Goal: Task Accomplishment & Management: Manage account settings

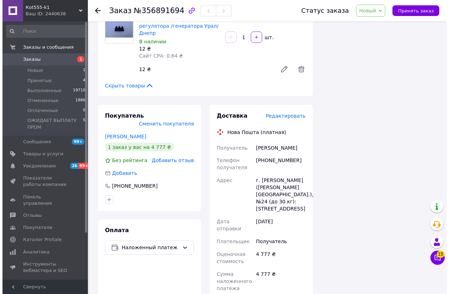
scroll to position [1065, 0]
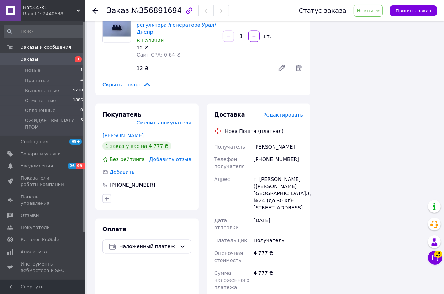
click at [289, 112] on span "Редактировать" at bounding box center [283, 115] width 40 height 6
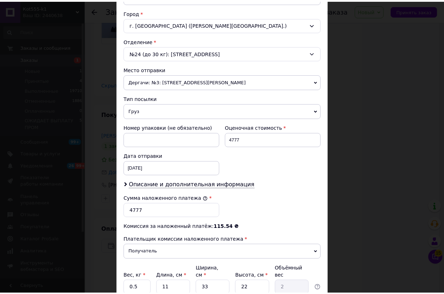
scroll to position [247, 0]
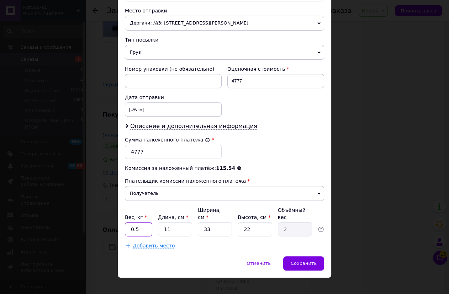
click at [143, 222] on input "0.5" at bounding box center [138, 229] width 27 height 14
type input "0"
type input "2"
click at [300, 259] on div "Сохранить" at bounding box center [303, 263] width 41 height 14
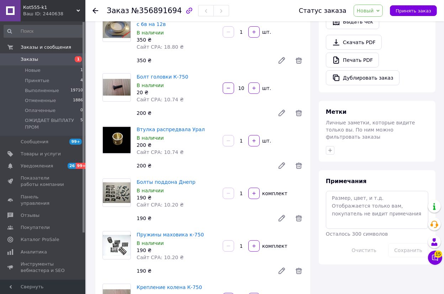
scroll to position [226, 0]
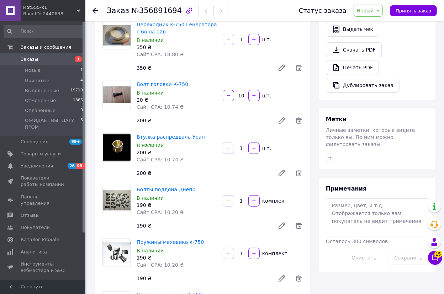
click at [380, 11] on icon at bounding box center [377, 11] width 3 height 2
click at [375, 24] on li "Принят" at bounding box center [389, 25] width 71 height 11
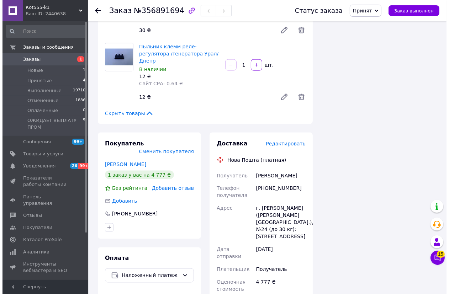
scroll to position [1035, 0]
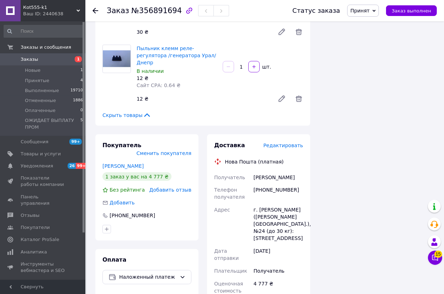
click at [282, 143] on span "Редактировать" at bounding box center [283, 146] width 40 height 6
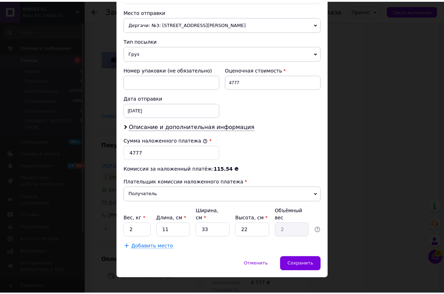
scroll to position [247, 0]
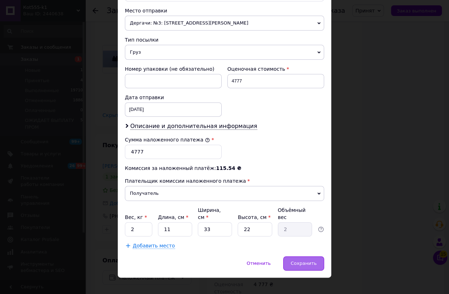
click at [306, 261] on span "Сохранить" at bounding box center [304, 263] width 26 height 5
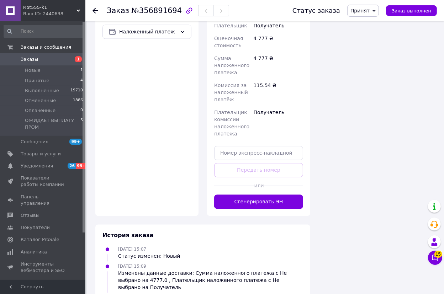
scroll to position [1362, 0]
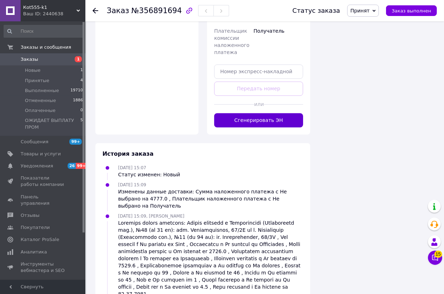
click at [277, 113] on button "Сгенерировать ЭН" at bounding box center [258, 120] width 89 height 14
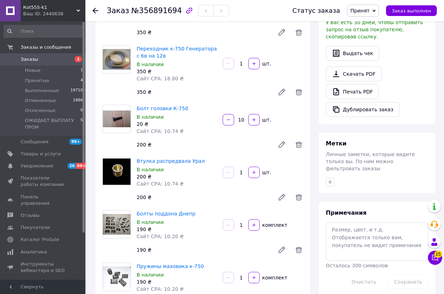
scroll to position [198, 0]
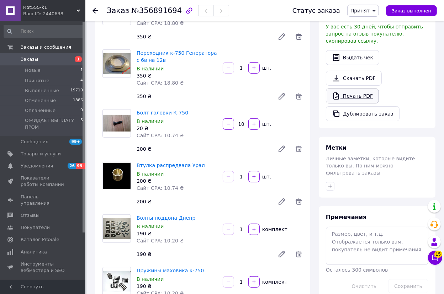
click at [361, 89] on link "Печать PDF" at bounding box center [352, 96] width 53 height 15
click at [28, 69] on span "Новые" at bounding box center [33, 70] width 16 height 6
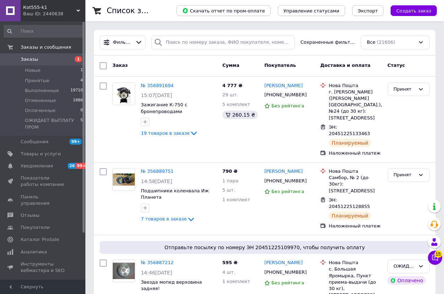
click at [37, 6] on span "Кot555-k1" at bounding box center [49, 7] width 53 height 6
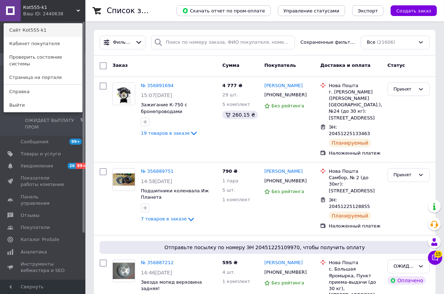
click at [36, 30] on link "Сайт Кot555-k1" at bounding box center [43, 30] width 78 height 14
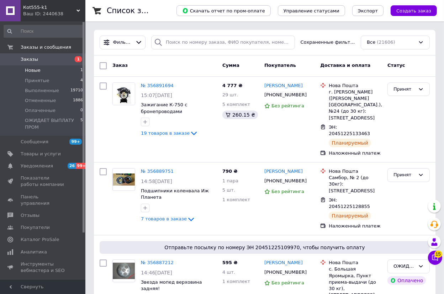
click at [38, 70] on span "Новые" at bounding box center [33, 70] width 16 height 6
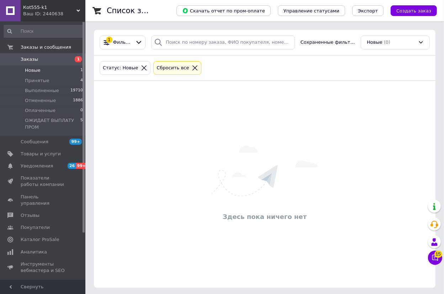
click at [40, 69] on li "Новые 1" at bounding box center [43, 70] width 87 height 10
click at [36, 72] on span "Новые" at bounding box center [33, 70] width 16 height 6
click at [192, 66] on icon at bounding box center [195, 68] width 6 height 6
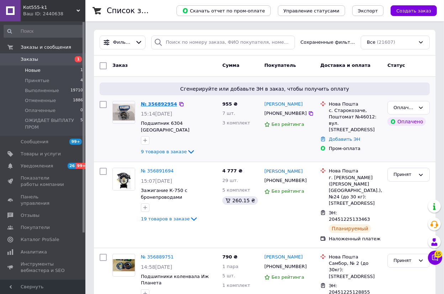
click at [165, 104] on link "№ 356892954" at bounding box center [159, 103] width 36 height 5
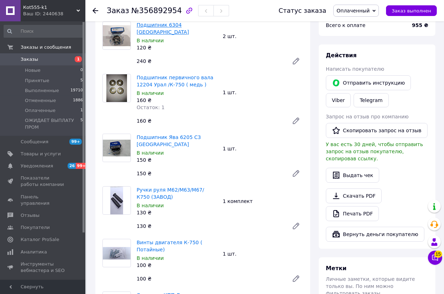
scroll to position [97, 0]
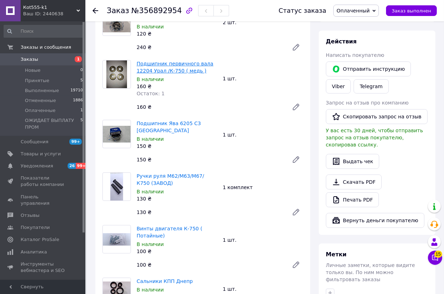
click at [158, 61] on link "Подшипник первичного вала 12204 Урал /К-750 ( медь )" at bounding box center [175, 67] width 77 height 13
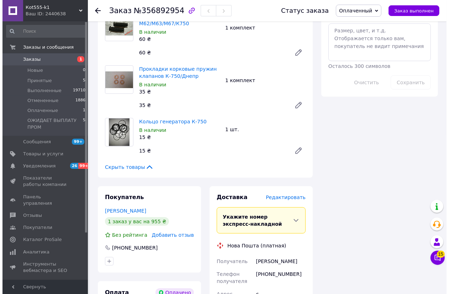
scroll to position [420, 0]
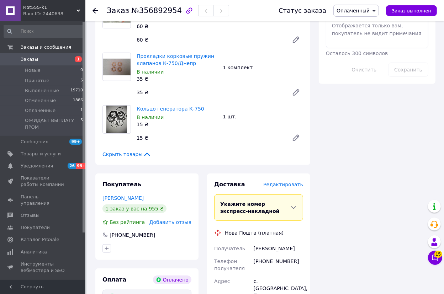
click at [284, 182] on span "Редактировать" at bounding box center [283, 185] width 40 height 6
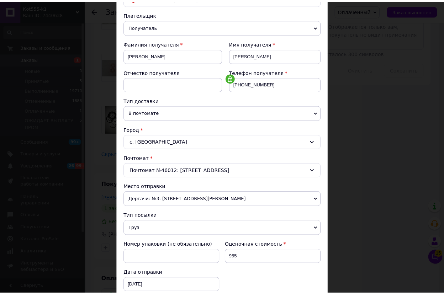
scroll to position [177, 0]
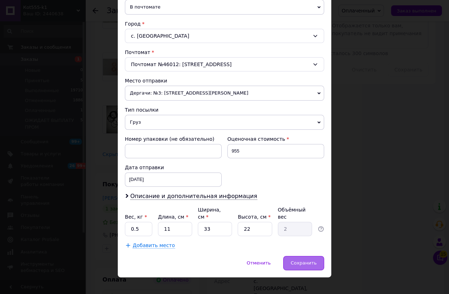
click at [304, 260] on span "Сохранить" at bounding box center [304, 262] width 26 height 5
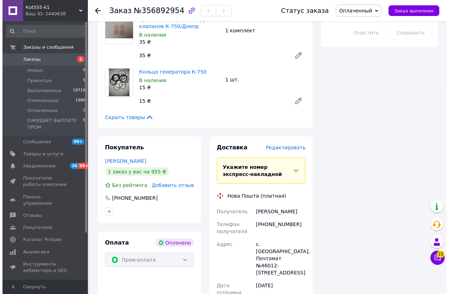
scroll to position [452, 0]
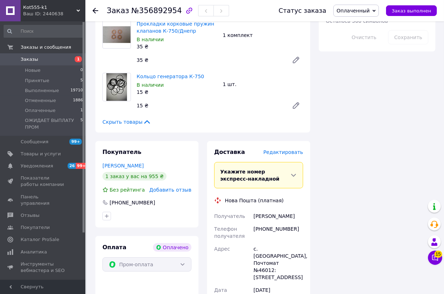
click at [289, 149] on span "Редактировать" at bounding box center [283, 152] width 40 height 6
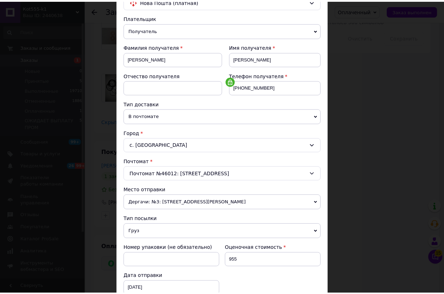
scroll to position [177, 0]
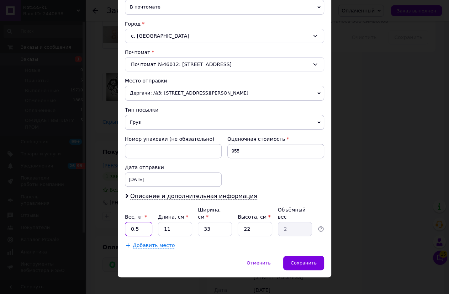
click at [142, 222] on input "0.5" at bounding box center [138, 229] width 27 height 14
type input "0"
type input "1"
click at [224, 223] on input "33" at bounding box center [215, 229] width 34 height 14
type input "3"
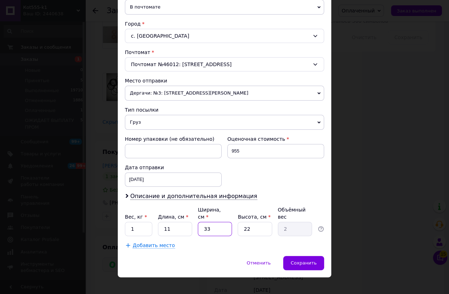
type input "0.18"
type input "3"
click at [296, 260] on span "Сохранить" at bounding box center [304, 262] width 26 height 5
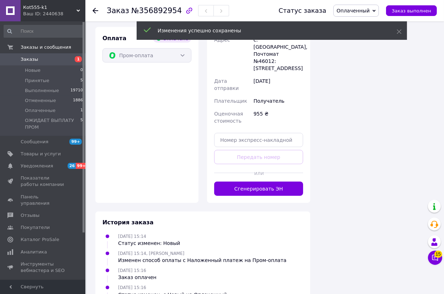
scroll to position [679, 0]
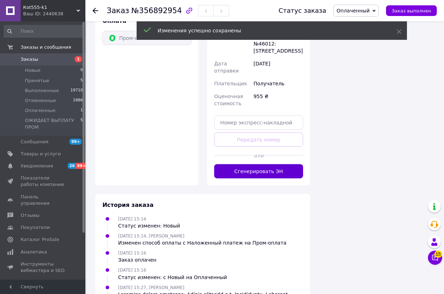
click at [287, 164] on button "Сгенерировать ЭН" at bounding box center [258, 171] width 89 height 14
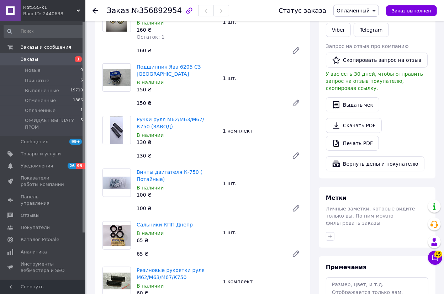
scroll to position [132, 0]
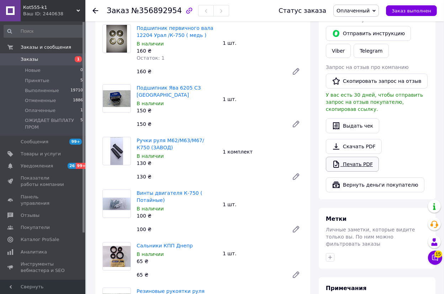
click at [354, 159] on link "Печать PDF" at bounding box center [352, 164] width 53 height 15
click at [45, 153] on span "Товары и услуги" at bounding box center [41, 154] width 40 height 6
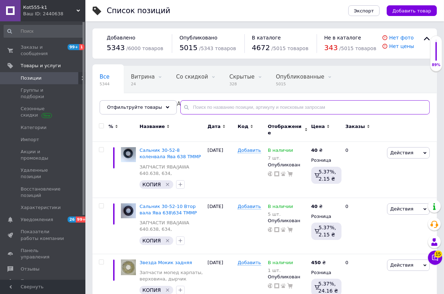
click at [191, 106] on input "text" at bounding box center [304, 107] width 249 height 14
type input "таблички иж"
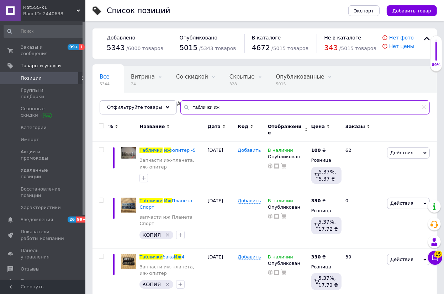
click at [199, 106] on input "таблички иж" at bounding box center [304, 107] width 249 height 14
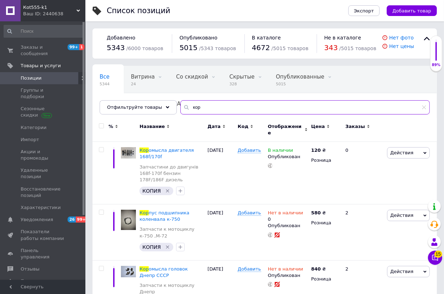
click at [206, 109] on input "кор" at bounding box center [304, 107] width 249 height 14
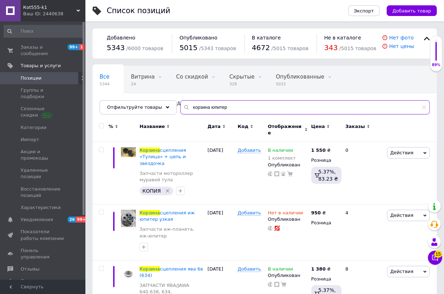
type input "корзина юпитер"
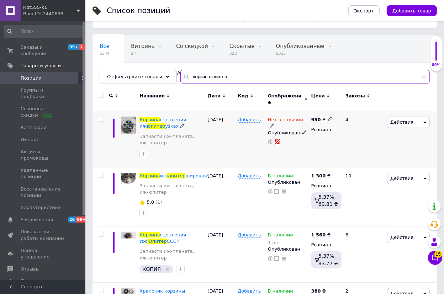
scroll to position [32, 0]
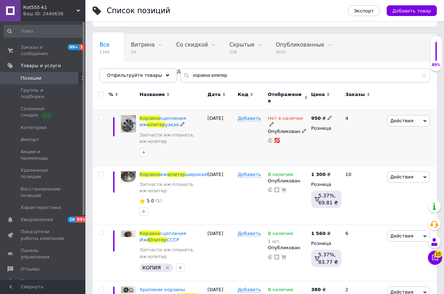
click at [226, 155] on div "12.08.2024" at bounding box center [221, 138] width 30 height 56
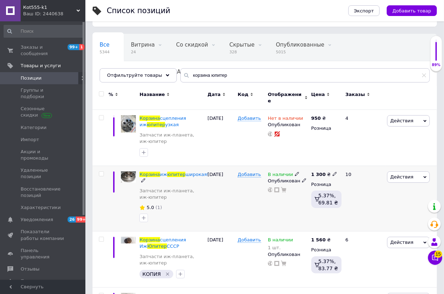
click at [333, 172] on icon at bounding box center [335, 174] width 4 height 4
click at [349, 159] on input "1300" at bounding box center [367, 166] width 54 height 14
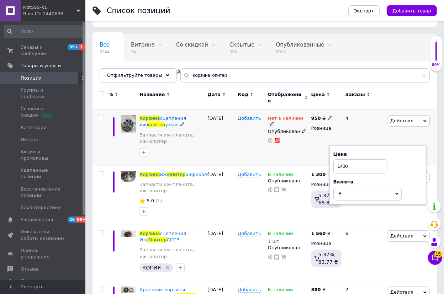
type input "1400"
click at [302, 142] on div "Нет в наличии Опубликован" at bounding box center [287, 138] width 43 height 56
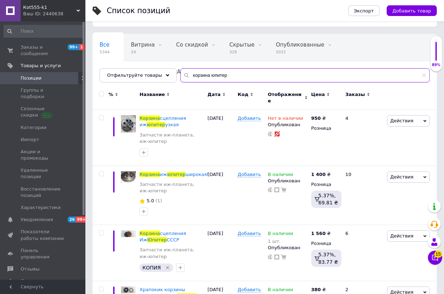
click at [226, 76] on input "корзина юпитер" at bounding box center [304, 75] width 249 height 14
type input "диски мопед"
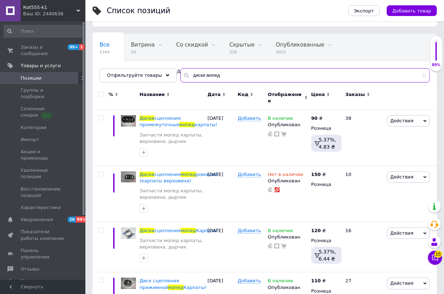
click at [190, 70] on input "диски мопед" at bounding box center [304, 75] width 249 height 14
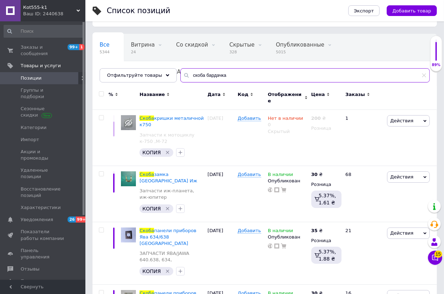
type input "скоба бардачка"
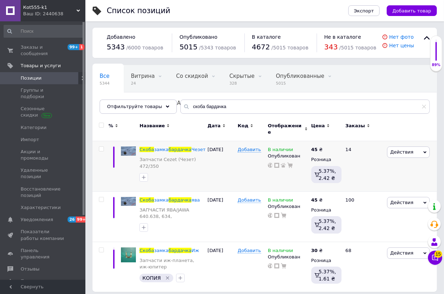
scroll to position [7, 0]
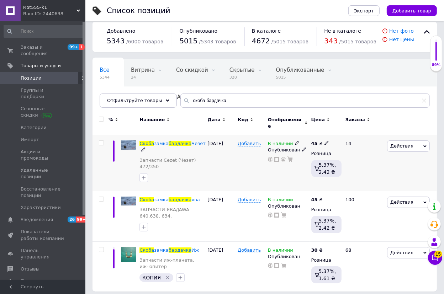
click at [222, 160] on div "09.10.2023" at bounding box center [221, 163] width 30 height 56
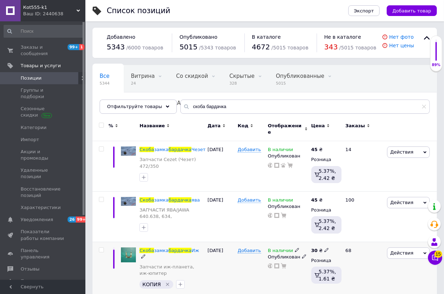
click at [325, 248] on icon at bounding box center [326, 250] width 4 height 4
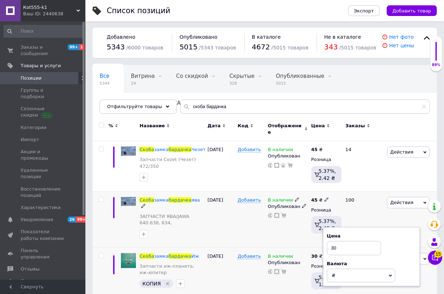
click at [293, 229] on div "В наличии Опубликован" at bounding box center [287, 219] width 43 height 56
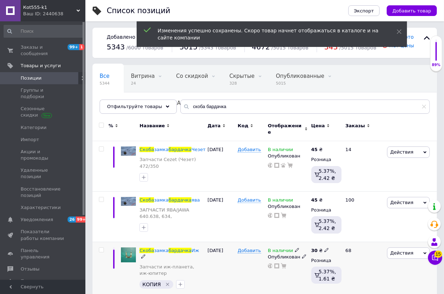
click at [324, 248] on icon at bounding box center [326, 250] width 4 height 4
type input "3"
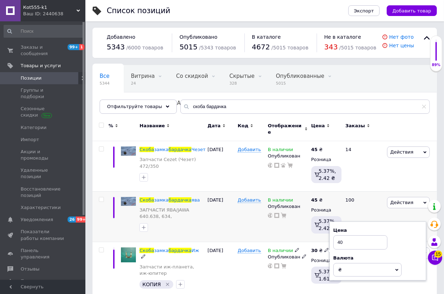
type input "40"
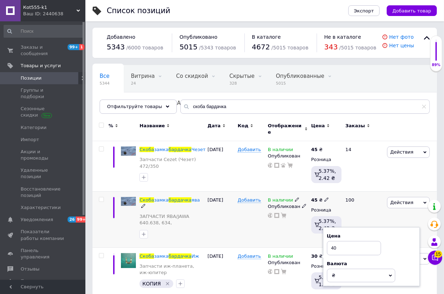
click at [261, 226] on div "Добавить" at bounding box center [251, 219] width 30 height 56
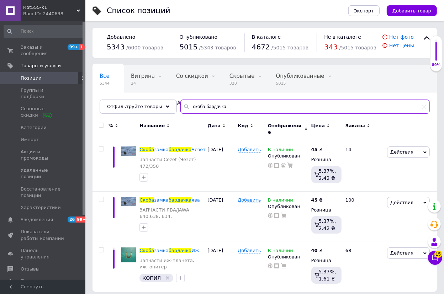
click at [192, 103] on input "скоба бардачка" at bounding box center [304, 107] width 249 height 14
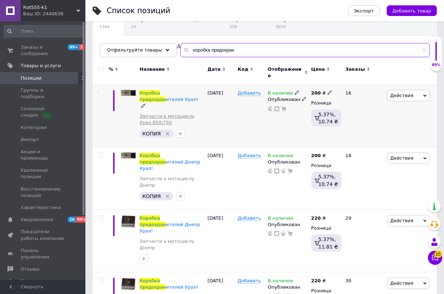
scroll to position [63, 0]
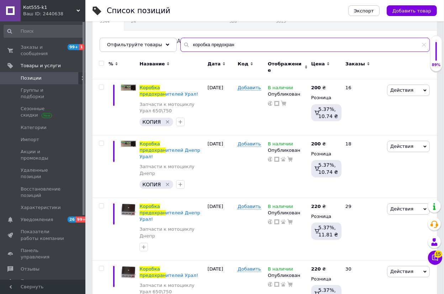
type input "коробка предохран"
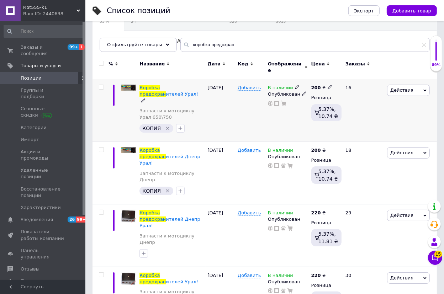
drag, startPoint x: 267, startPoint y: 122, endPoint x: 273, endPoint y: 122, distance: 6.4
click at [267, 122] on div "В наличии Опубликован" at bounding box center [287, 110] width 43 height 63
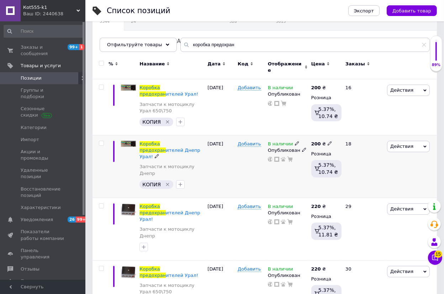
click at [328, 142] on use at bounding box center [330, 144] width 4 height 4
click at [346, 129] on input "200" at bounding box center [363, 136] width 54 height 14
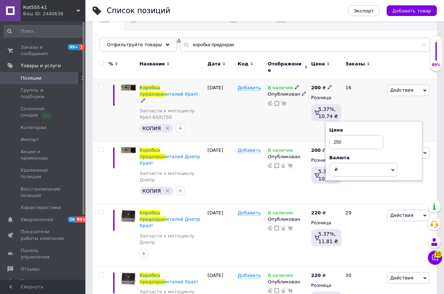
type input "250"
click at [288, 121] on div "В наличии Опубликован" at bounding box center [287, 110] width 43 height 63
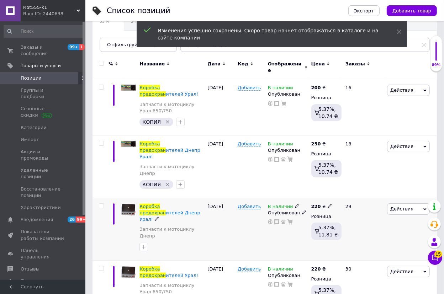
click at [328, 204] on icon at bounding box center [330, 206] width 4 height 4
click at [345, 191] on input "220" at bounding box center [363, 198] width 54 height 14
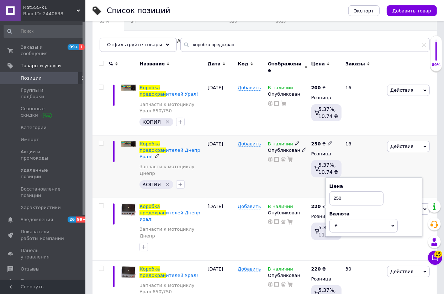
type input "250"
click at [292, 169] on div "В наличии Опубликован" at bounding box center [287, 166] width 43 height 63
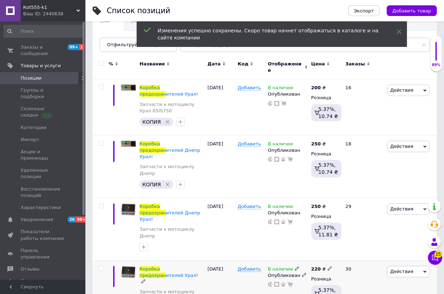
click at [328, 266] on icon at bounding box center [330, 268] width 4 height 4
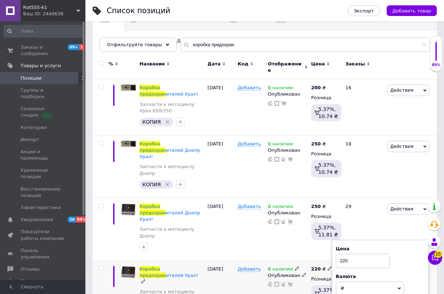
click at [345, 254] on input "220" at bounding box center [363, 261] width 54 height 14
type input "250"
click at [302, 170] on div "В наличии Опубликован" at bounding box center [287, 166] width 43 height 63
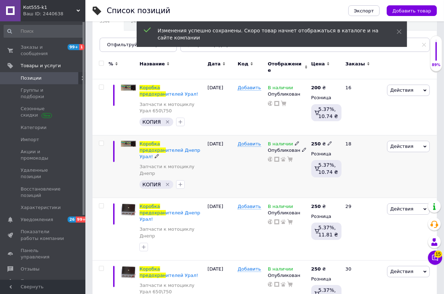
click at [328, 141] on icon at bounding box center [330, 143] width 4 height 4
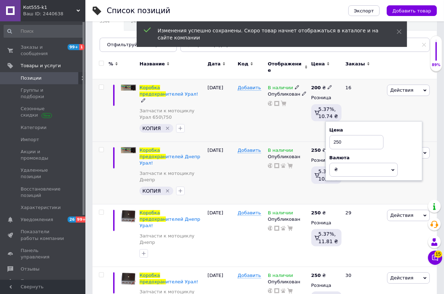
click at [328, 85] on icon at bounding box center [330, 87] width 4 height 4
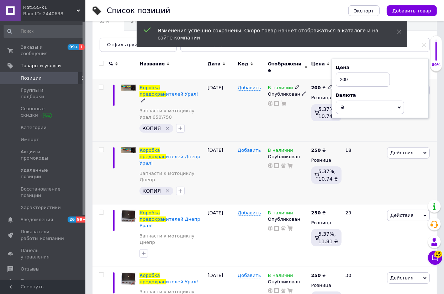
click at [345, 74] on input "200" at bounding box center [363, 80] width 54 height 14
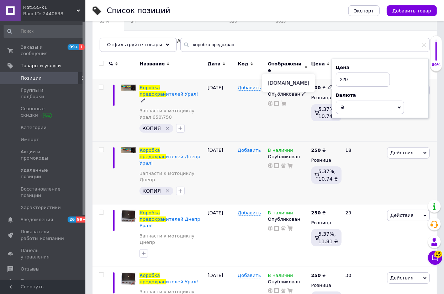
type input "220"
click at [273, 107] on div "В наличии Опубликован" at bounding box center [287, 110] width 43 height 63
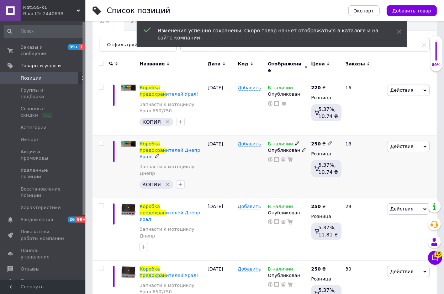
click at [328, 141] on icon at bounding box center [330, 143] width 4 height 4
click at [344, 129] on input "250" at bounding box center [363, 136] width 54 height 14
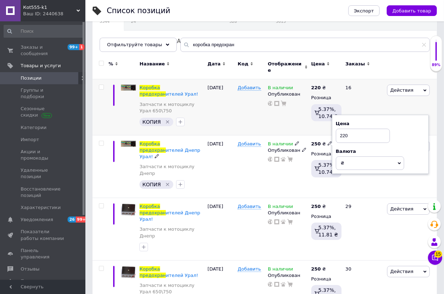
type input "220"
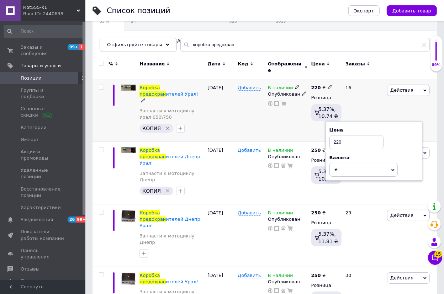
click at [291, 115] on div "В наличии Опубликован" at bounding box center [287, 110] width 43 height 63
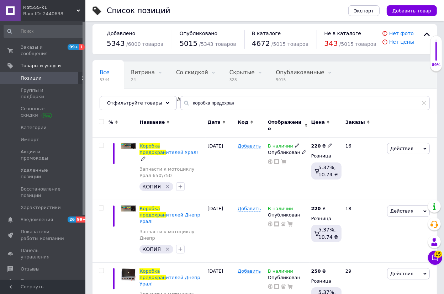
scroll to position [0, 0]
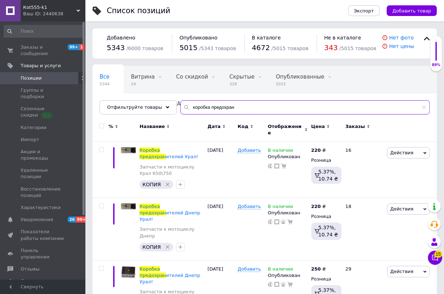
click at [201, 105] on input "коробка предохран" at bounding box center [304, 107] width 249 height 14
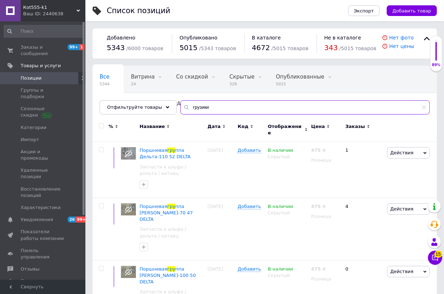
type input "грузики"
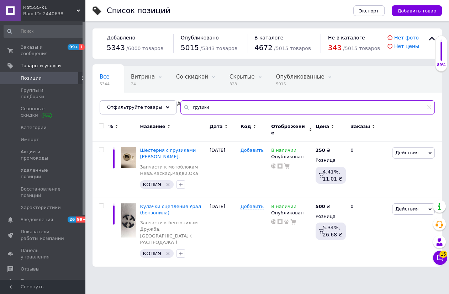
click at [226, 110] on input "грузики" at bounding box center [307, 107] width 254 height 14
type input "вставка минск"
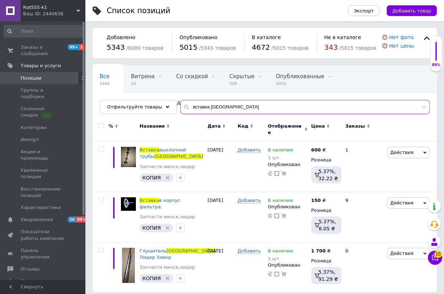
scroll to position [1, 0]
click at [260, 109] on input "вставка минск" at bounding box center [304, 107] width 249 height 14
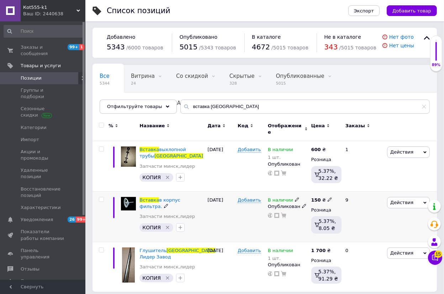
click at [295, 221] on div "В наличии Опубликован" at bounding box center [287, 216] width 43 height 51
click at [328, 197] on icon at bounding box center [330, 199] width 4 height 4
click at [344, 185] on input "150" at bounding box center [363, 192] width 54 height 14
click at [346, 185] on input "150" at bounding box center [363, 192] width 54 height 14
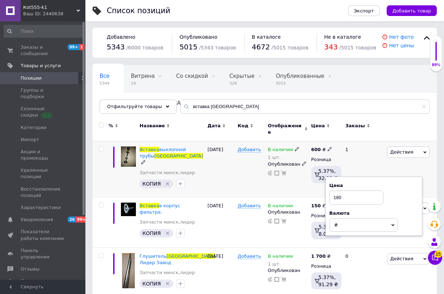
type input "180"
click at [252, 175] on div "Добавить" at bounding box center [251, 169] width 30 height 56
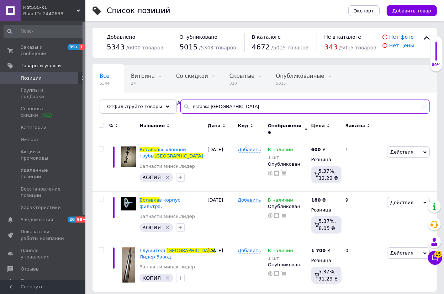
click at [207, 107] on input "вставка минск" at bounding box center [304, 107] width 249 height 14
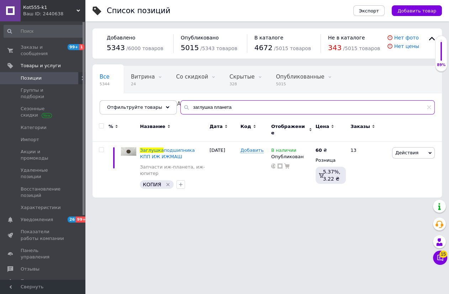
drag, startPoint x: 205, startPoint y: 102, endPoint x: 173, endPoint y: 96, distance: 32.3
click at [173, 96] on div "Все 5344 Витрина 24 Удалить Редактировать Со скидкой 0 Удалить Редактировать Ск…" at bounding box center [266, 90] width 349 height 49
type input "крышка планета"
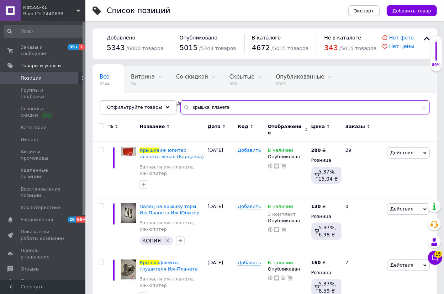
click at [197, 101] on input "крышка планета" at bounding box center [304, 107] width 249 height 14
type input "пыльник иж"
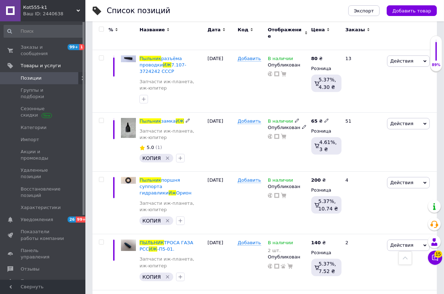
scroll to position [291, 0]
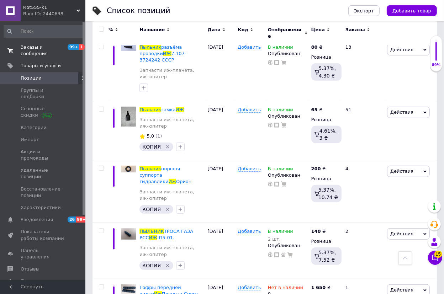
click at [41, 46] on span "Заказы и сообщения" at bounding box center [43, 50] width 45 height 13
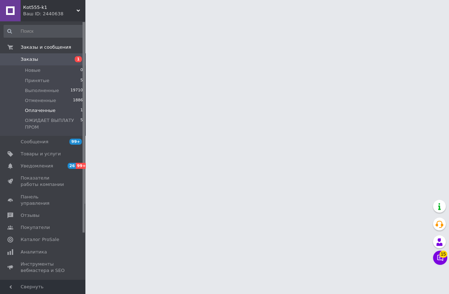
click at [54, 111] on li "Оплаченные 1" at bounding box center [43, 111] width 87 height 10
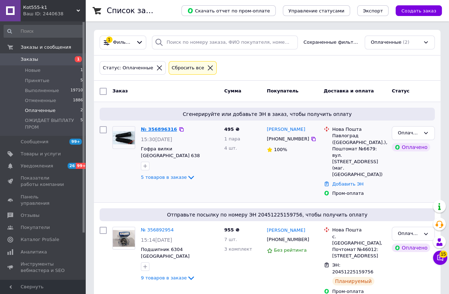
click at [160, 128] on link "№ 356896316" at bounding box center [159, 129] width 36 height 5
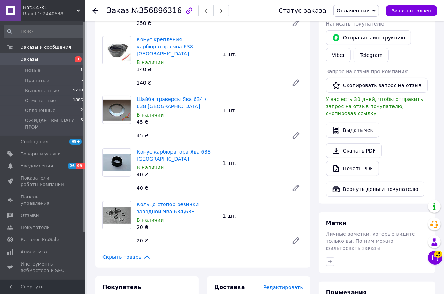
scroll to position [129, 0]
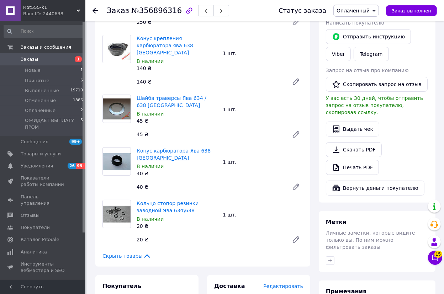
click at [187, 148] on link "Конус карбюратора Ява 638 Украина" at bounding box center [174, 154] width 74 height 13
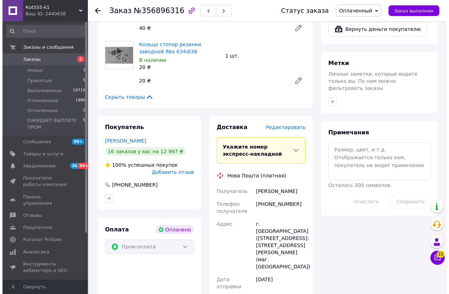
scroll to position [291, 0]
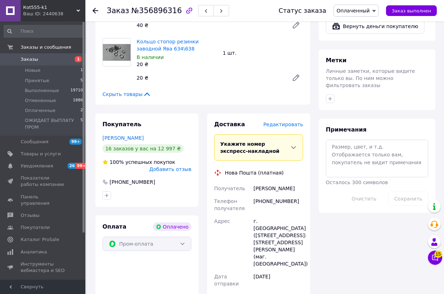
click at [295, 122] on span "Редактировать" at bounding box center [283, 125] width 40 height 6
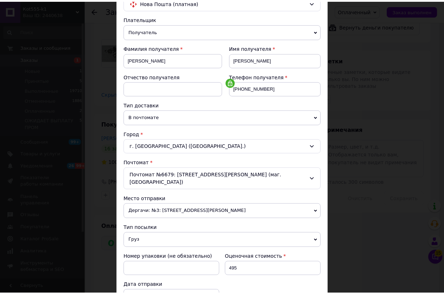
scroll to position [177, 0]
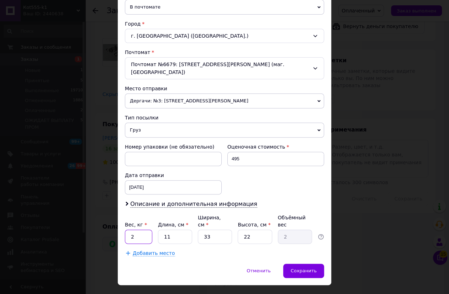
click at [142, 230] on input "2" at bounding box center [138, 237] width 27 height 14
type input "0.5"
click at [213, 230] on input "33" at bounding box center [215, 237] width 34 height 14
type input "3"
type input "0.18"
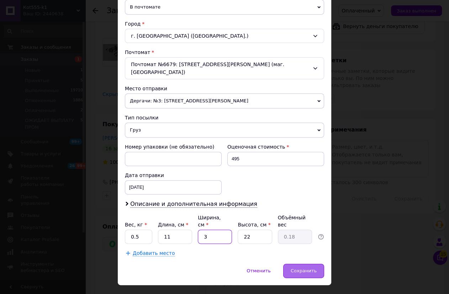
type input "3"
click at [306, 268] on span "Сохранить" at bounding box center [304, 270] width 26 height 5
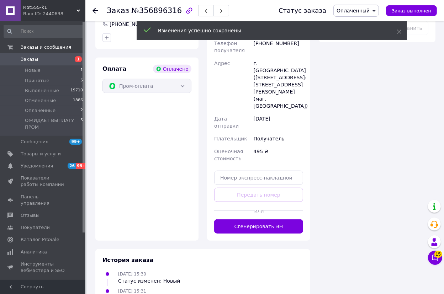
scroll to position [452, 0]
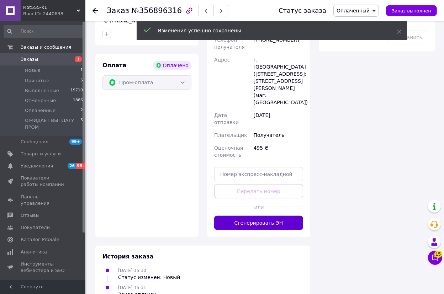
click at [267, 216] on button "Сгенерировать ЭН" at bounding box center [258, 223] width 89 height 14
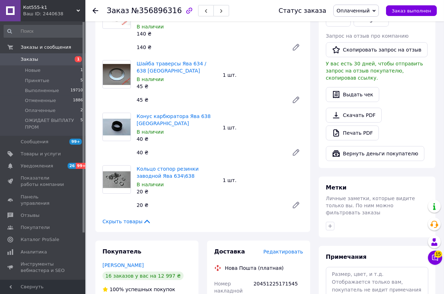
scroll to position [161, 0]
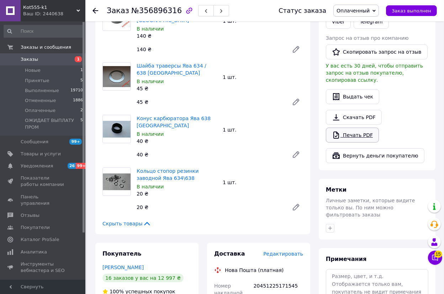
click at [362, 128] on link "Печать PDF" at bounding box center [352, 135] width 53 height 15
click at [37, 9] on span "Кot555-k1" at bounding box center [49, 7] width 53 height 6
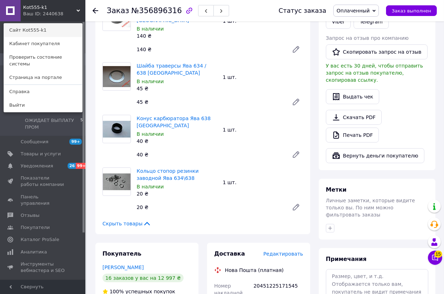
click at [33, 30] on link "Сайт Кot555-k1" at bounding box center [43, 30] width 78 height 14
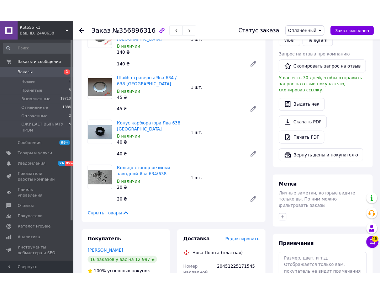
scroll to position [169, 0]
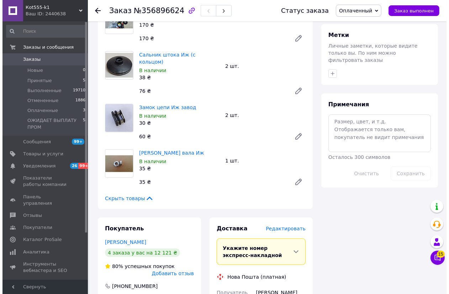
scroll to position [323, 0]
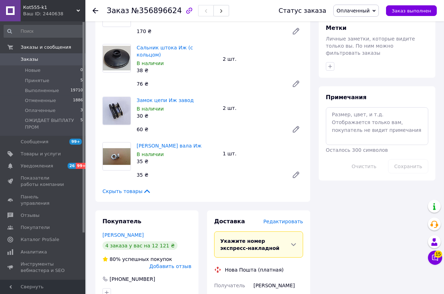
click at [283, 219] on span "Редактировать" at bounding box center [283, 222] width 40 height 6
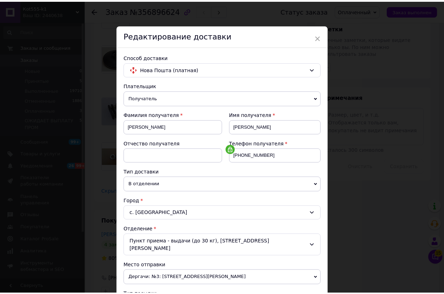
scroll to position [177, 0]
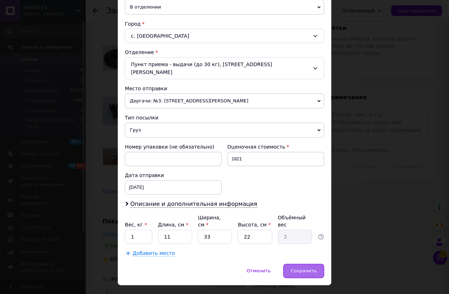
click at [292, 264] on div "Сохранить" at bounding box center [303, 271] width 41 height 14
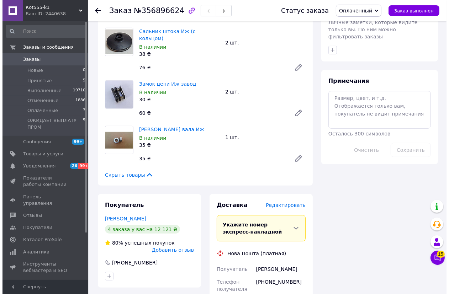
scroll to position [356, 0]
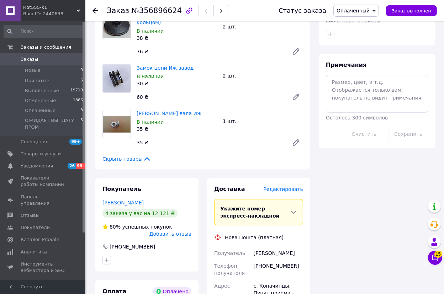
click at [277, 186] on span "Редактировать" at bounding box center [283, 189] width 40 height 6
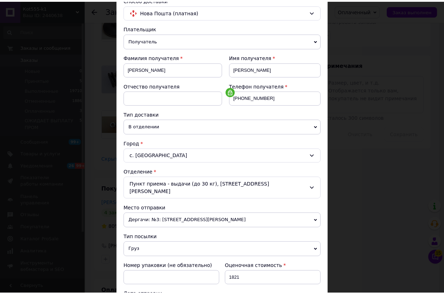
scroll to position [177, 0]
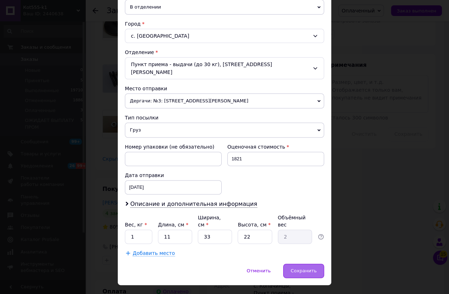
click at [302, 268] on span "Сохранить" at bounding box center [304, 270] width 26 height 5
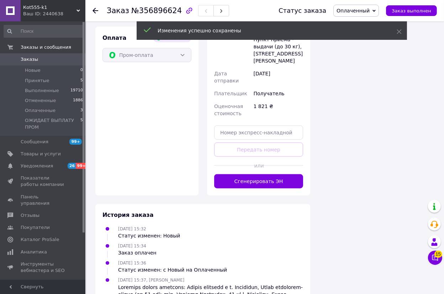
scroll to position [614, 0]
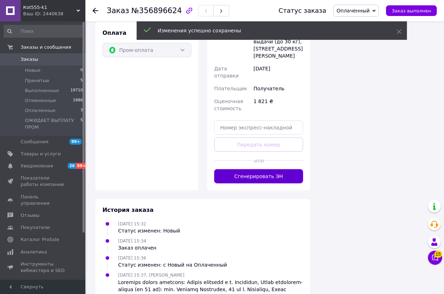
click at [286, 169] on button "Сгенерировать ЭН" at bounding box center [258, 176] width 89 height 14
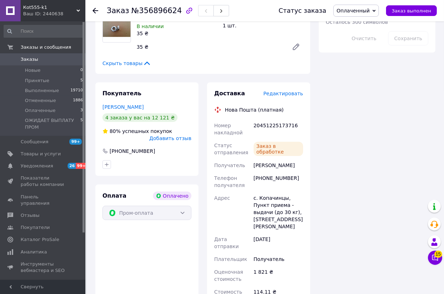
scroll to position [356, 0]
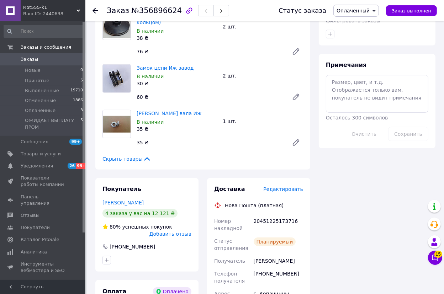
click at [370, 13] on span "Оплаченный" at bounding box center [352, 11] width 33 height 6
click at [357, 25] on li "Принят" at bounding box center [369, 25] width 71 height 11
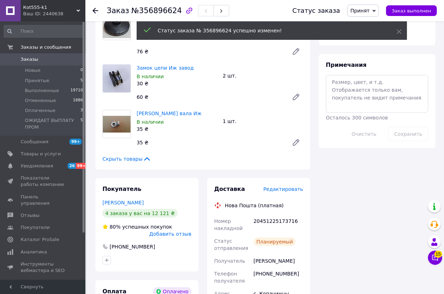
click at [364, 14] on span "Принят" at bounding box center [363, 11] width 32 height 12
click at [364, 55] on li "ОЖИДАЕТ ВЫПЛАТУ ПРОМ" at bounding box center [383, 57] width 71 height 11
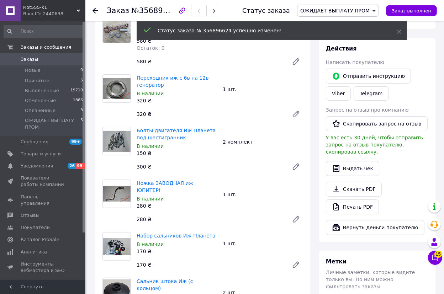
scroll to position [97, 0]
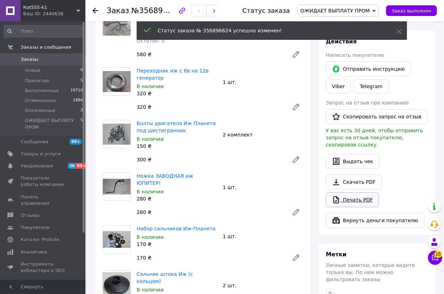
click at [352, 192] on link "Печать PDF" at bounding box center [352, 199] width 53 height 15
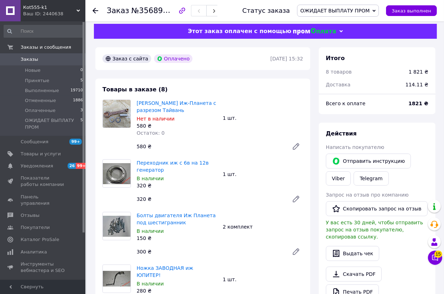
scroll to position [0, 0]
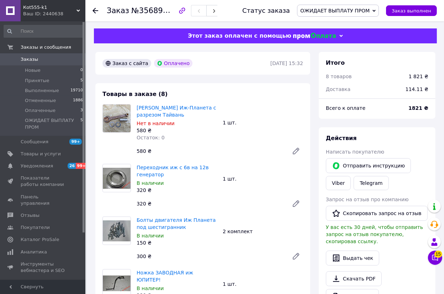
click at [362, 14] on span "ОЖИДАЕТ ВЫПЛАТУ ПРОМ" at bounding box center [338, 11] width 82 height 12
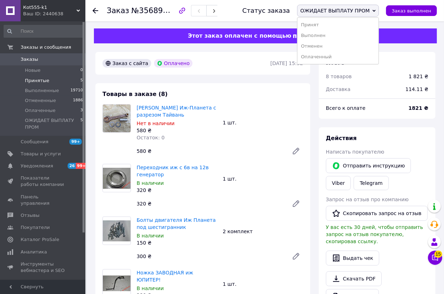
click at [36, 80] on span "Принятые" at bounding box center [37, 81] width 25 height 6
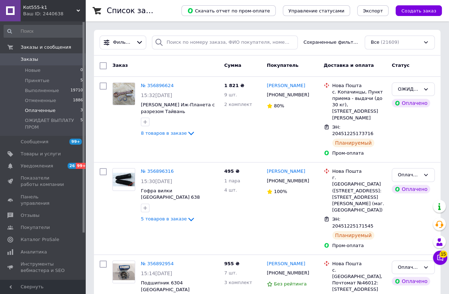
click at [41, 110] on span "Оплаченные" at bounding box center [40, 110] width 31 height 6
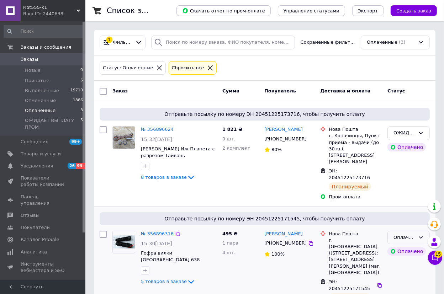
click at [400, 234] on div "Оплаченный" at bounding box center [404, 237] width 22 height 7
click at [402, 285] on li "ОЖИДАЕТ ВЫПЛАТУ ПРОМ" at bounding box center [409, 299] width 42 height 28
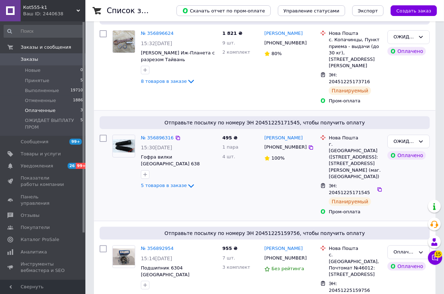
click at [32, 58] on span "Заказы" at bounding box center [29, 59] width 17 height 6
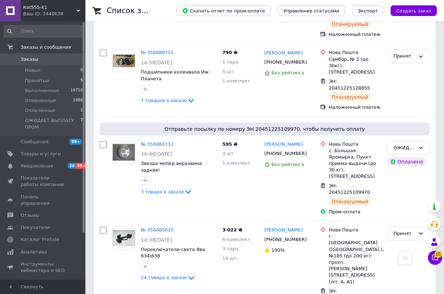
scroll to position [420, 0]
